Goal: Transaction & Acquisition: Purchase product/service

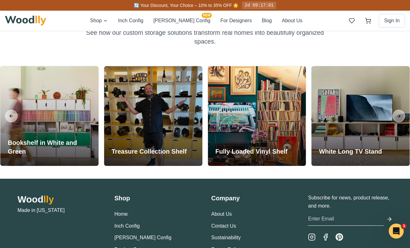
scroll to position [1325, 0]
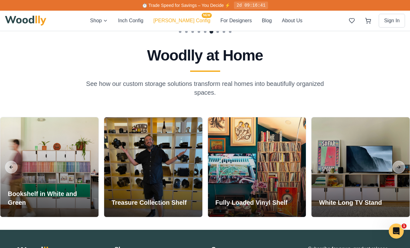
click at [184, 19] on button "Cella Config NEW" at bounding box center [181, 21] width 57 height 8
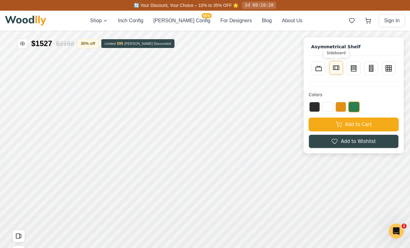
click at [338, 67] on icon at bounding box center [337, 68] width 8 height 8
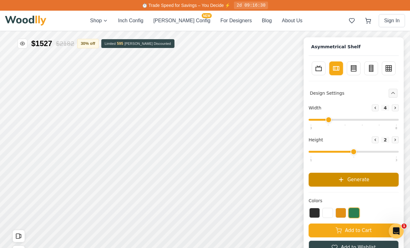
click at [361, 177] on span "Generate" at bounding box center [359, 179] width 22 height 7
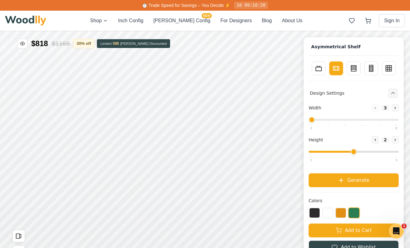
drag, startPoint x: 328, startPoint y: 119, endPoint x: 318, endPoint y: 118, distance: 9.7
type input "3"
click at [318, 119] on input "range" at bounding box center [354, 120] width 90 height 2
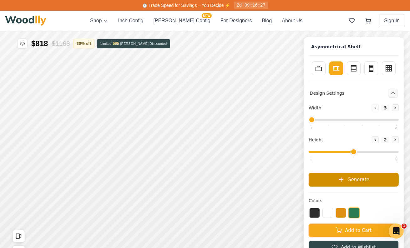
click at [344, 173] on button "Generate" at bounding box center [354, 179] width 90 height 14
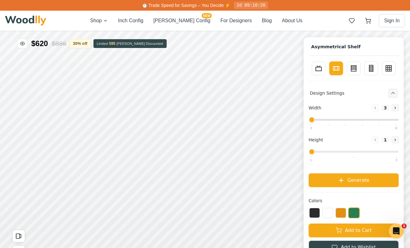
drag, startPoint x: 354, startPoint y: 151, endPoint x: 326, endPoint y: 150, distance: 27.9
type input "1"
click at [326, 151] on input "range" at bounding box center [354, 152] width 90 height 2
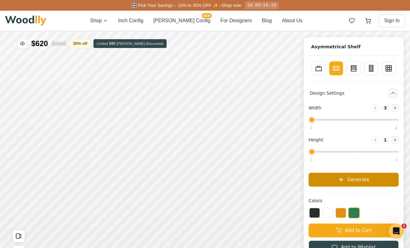
click at [338, 181] on button "Generate" at bounding box center [354, 179] width 90 height 14
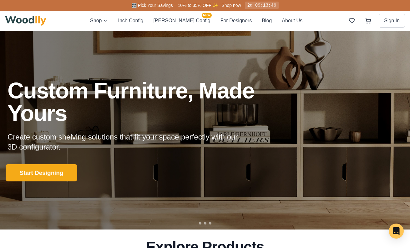
click at [54, 170] on button "Start Designing" at bounding box center [41, 172] width 71 height 17
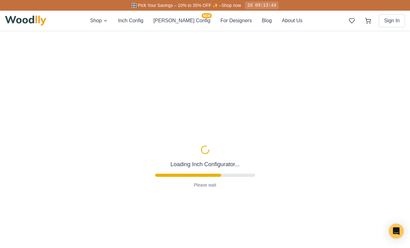
type input "56"
type input "2"
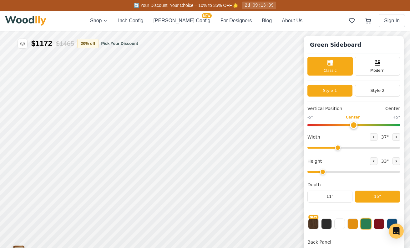
drag, startPoint x: 375, startPoint y: 149, endPoint x: 336, endPoint y: 151, distance: 38.5
type input "35"
click at [338, 148] on input "range" at bounding box center [354, 147] width 93 height 2
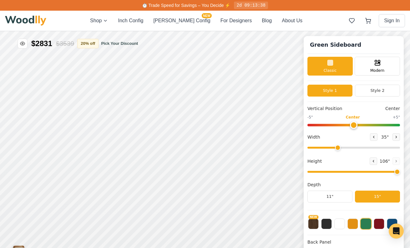
drag, startPoint x: 322, startPoint y: 170, endPoint x: 400, endPoint y: 167, distance: 78.6
type input "8"
click at [400, 171] on input "range" at bounding box center [354, 172] width 93 height 2
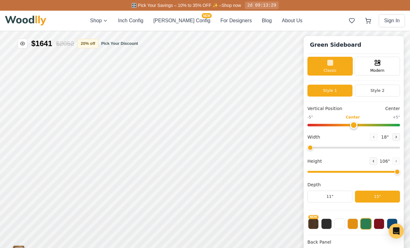
drag, startPoint x: 338, startPoint y: 148, endPoint x: 269, endPoint y: 151, distance: 68.6
type input "18"
click at [308, 148] on input "range" at bounding box center [354, 147] width 93 height 2
drag, startPoint x: 394, startPoint y: 171, endPoint x: 344, endPoint y: 175, distance: 50.2
type input "4"
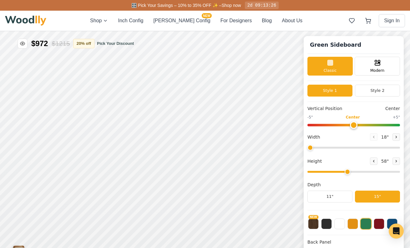
click at [344, 172] on input "range" at bounding box center [354, 172] width 93 height 2
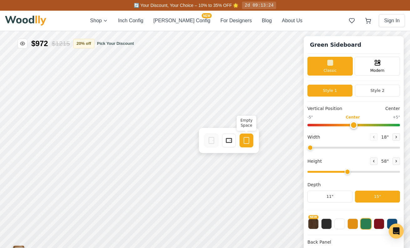
click at [245, 139] on icon at bounding box center [247, 140] width 8 height 8
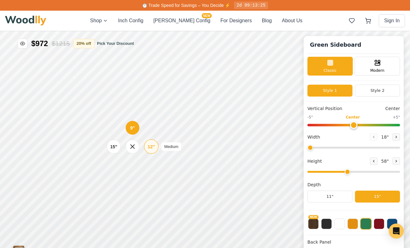
click at [147, 141] on div "12" Medium" at bounding box center [151, 146] width 14 height 14
click at [111, 144] on div "15"" at bounding box center [114, 146] width 7 height 7
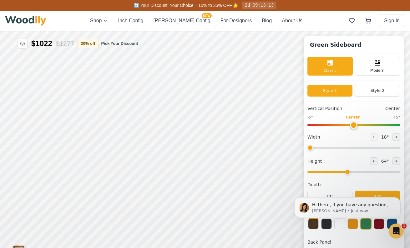
click at [316, 195] on div "Hi there, If you have any question, we are right here for you. 😊 [PERSON_NAME] …" at bounding box center [347, 178] width 115 height 78
click at [324, 195] on div "Hi there, If you have any question, we are right here for you. 😊 [PERSON_NAME] …" at bounding box center [347, 178] width 115 height 78
click at [336, 201] on div "Hi there, If you have any question, we are right here for you. 😊 [PERSON_NAME] …" at bounding box center [347, 207] width 97 height 13
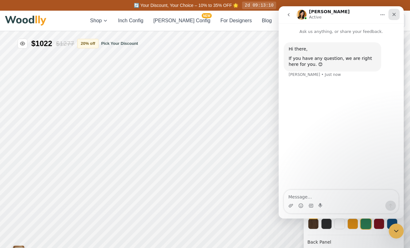
click at [392, 16] on icon "Close" at bounding box center [394, 14] width 5 height 5
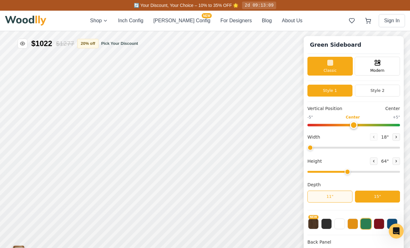
click at [338, 197] on button "11"" at bounding box center [330, 196] width 45 height 12
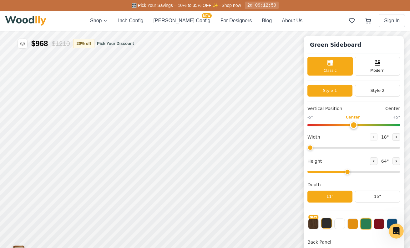
click at [325, 223] on button at bounding box center [326, 222] width 11 height 11
click at [339, 225] on button at bounding box center [340, 222] width 11 height 11
click at [356, 224] on button at bounding box center [353, 222] width 11 height 11
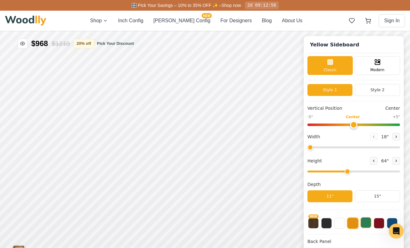
click at [370, 224] on button at bounding box center [366, 222] width 11 height 11
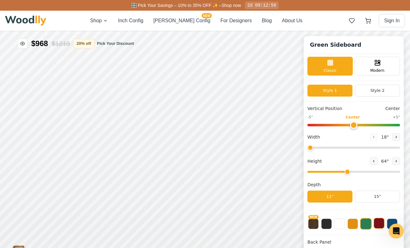
click at [380, 225] on button at bounding box center [379, 222] width 11 height 11
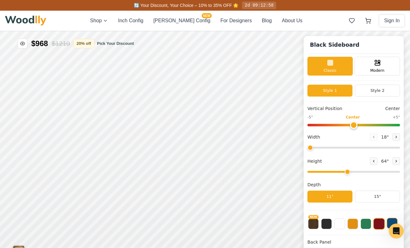
click at [392, 222] on button at bounding box center [392, 222] width 11 height 11
click at [328, 225] on button at bounding box center [326, 222] width 11 height 11
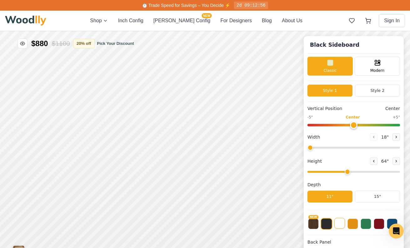
click at [340, 225] on button at bounding box center [340, 222] width 11 height 11
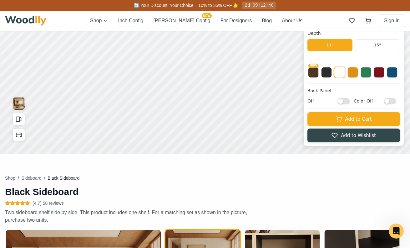
scroll to position [53, 0]
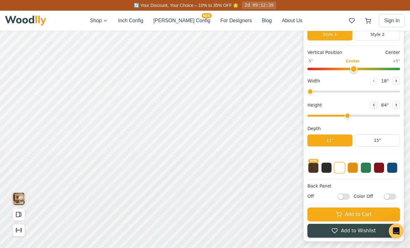
click at [345, 194] on input "Off" at bounding box center [344, 196] width 13 height 6
checkbox input "true"
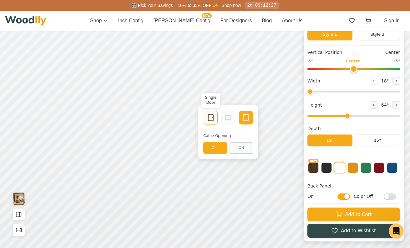
click at [216, 117] on div "Single Door" at bounding box center [211, 117] width 14 height 14
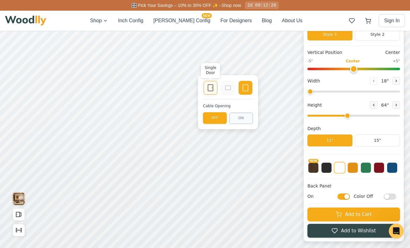
click at [206, 83] on div "Single Door" at bounding box center [211, 88] width 14 height 14
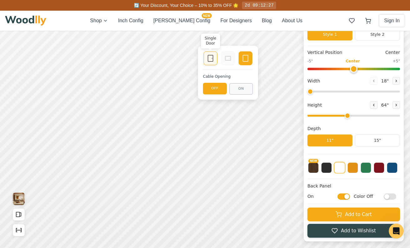
click at [211, 59] on icon at bounding box center [211, 58] width 8 height 8
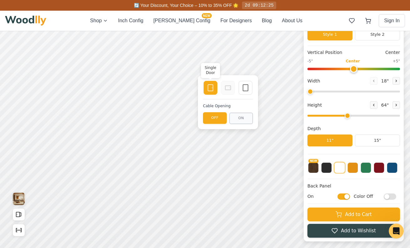
click at [211, 87] on icon at bounding box center [211, 88] width 8 height 8
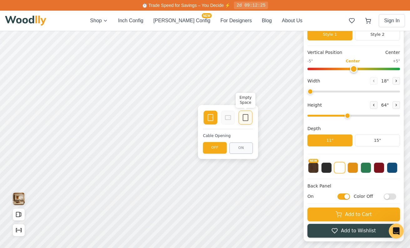
click at [245, 120] on rect at bounding box center [245, 117] width 5 height 6
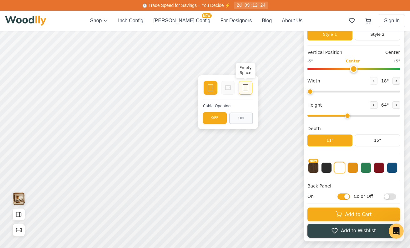
click at [250, 86] on div "Empty Space" at bounding box center [246, 88] width 14 height 14
click at [212, 136] on div "Black Sideboard White Sideboard Classic Modern Style 1 Style 2 Vertical Positio…" at bounding box center [205, 113] width 410 height 270
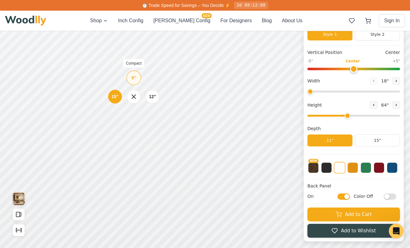
click at [135, 77] on div "9"" at bounding box center [133, 77] width 5 height 7
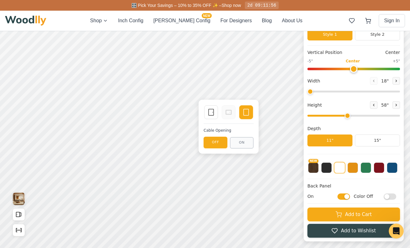
click at [229, 112] on icon at bounding box center [229, 112] width 8 height 8
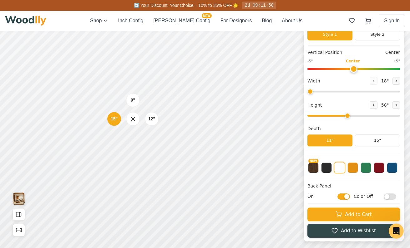
click at [132, 104] on div "9"" at bounding box center [133, 100] width 14 height 14
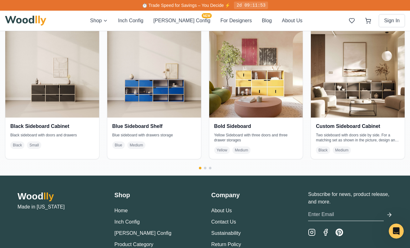
scroll to position [1203, 0]
